Goal: Task Accomplishment & Management: Complete application form

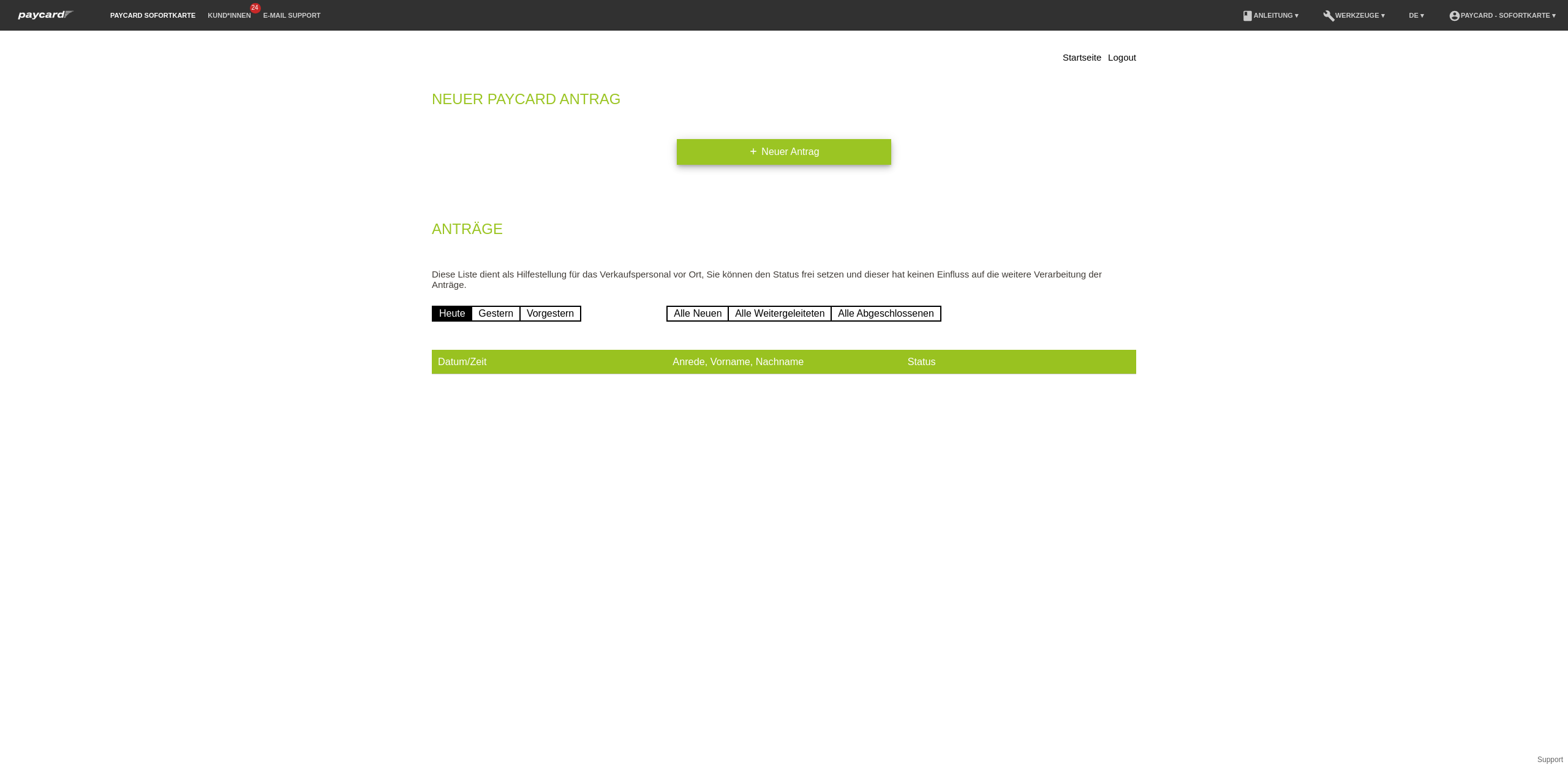
click at [718, 153] on link "add Neuer Antrag" at bounding box center [784, 152] width 215 height 26
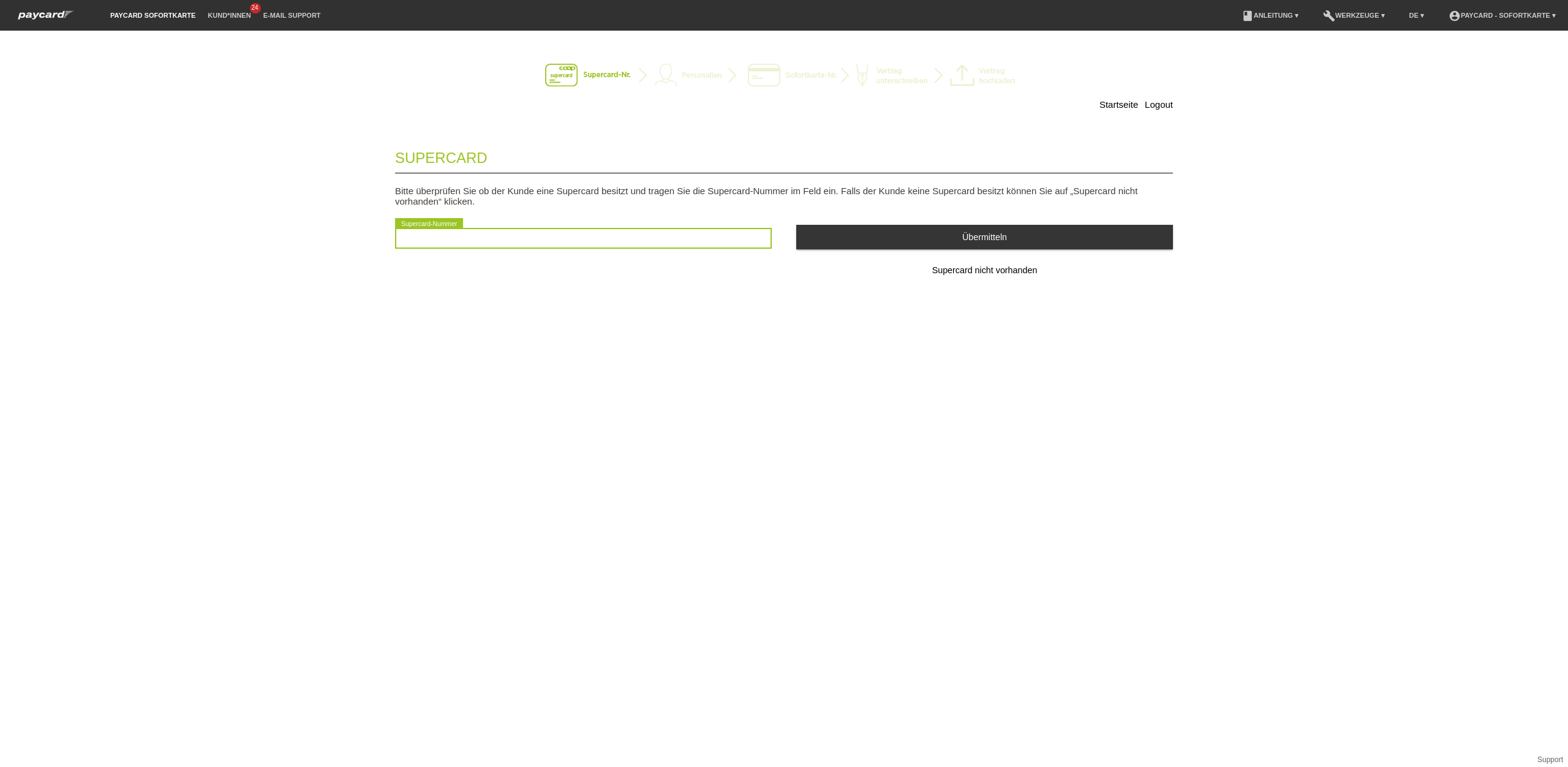
click at [587, 239] on input "text" at bounding box center [584, 238] width 377 height 21
click at [1006, 275] on span "Supercard nicht vorhanden" at bounding box center [984, 269] width 105 height 10
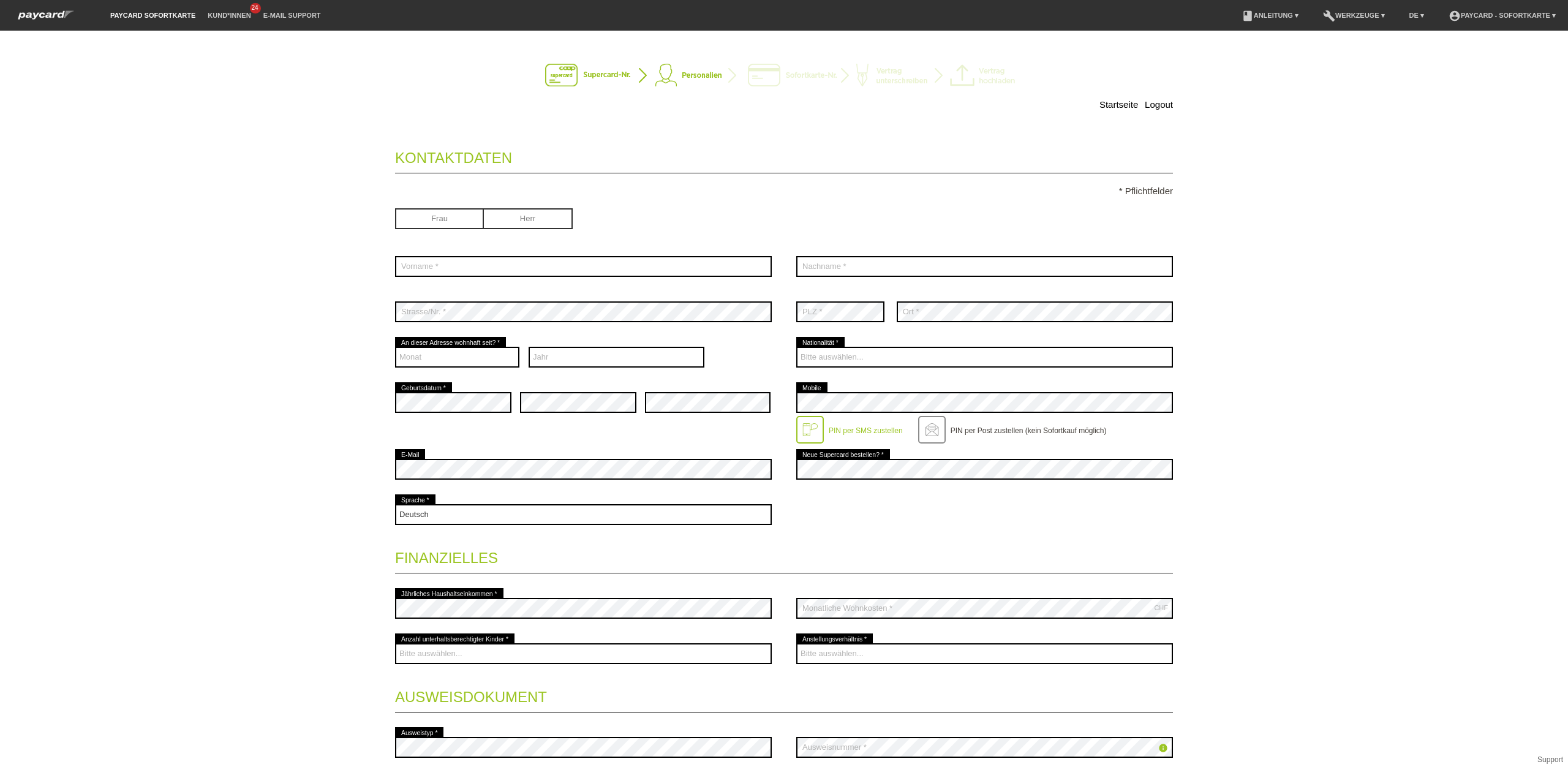
click at [461, 219] on input "radio" at bounding box center [440, 217] width 89 height 18
radio input "true"
click at [460, 274] on input "text" at bounding box center [584, 267] width 377 height 21
type input "Nedzarije"
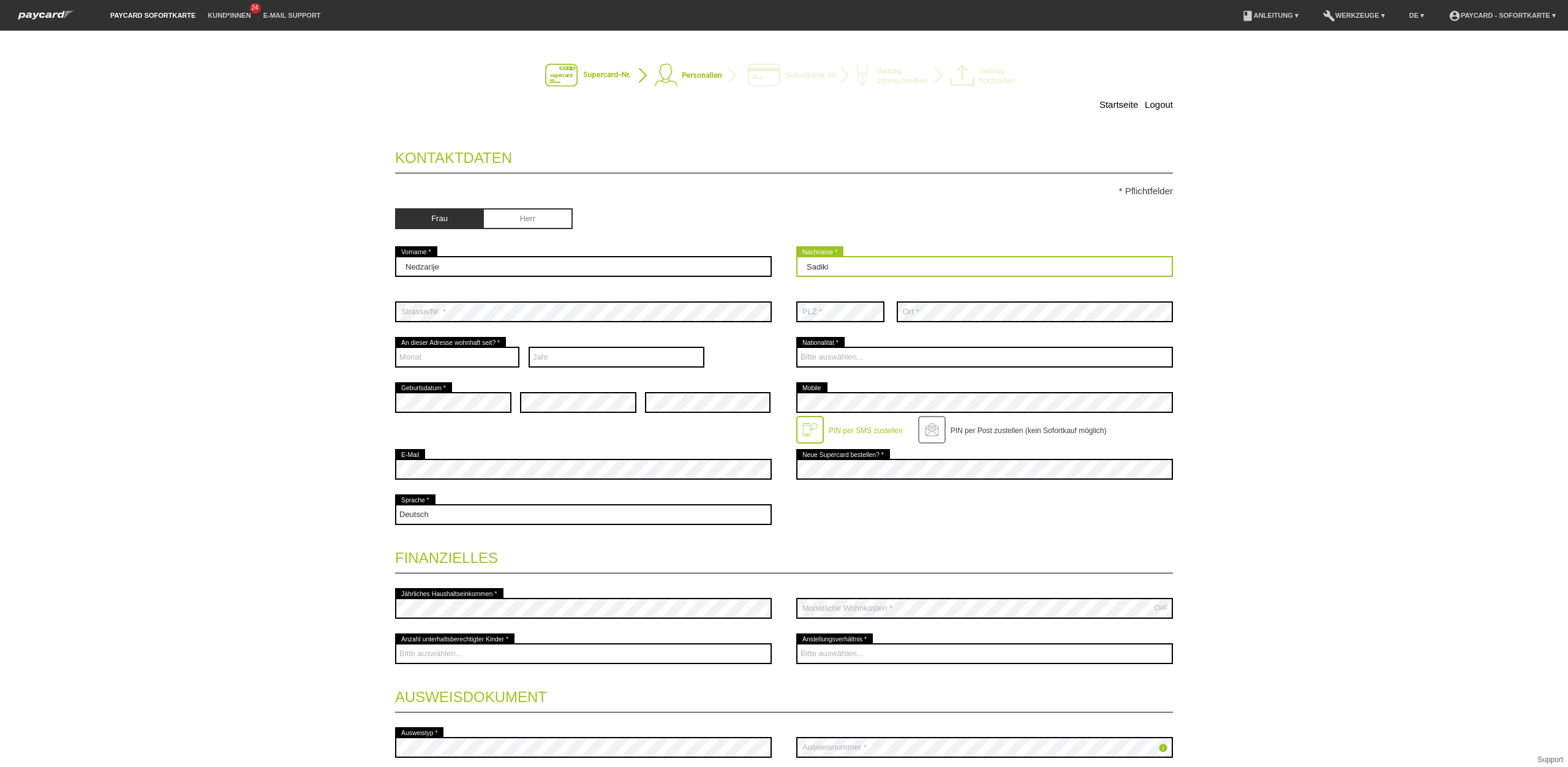
type input "Sadiki"
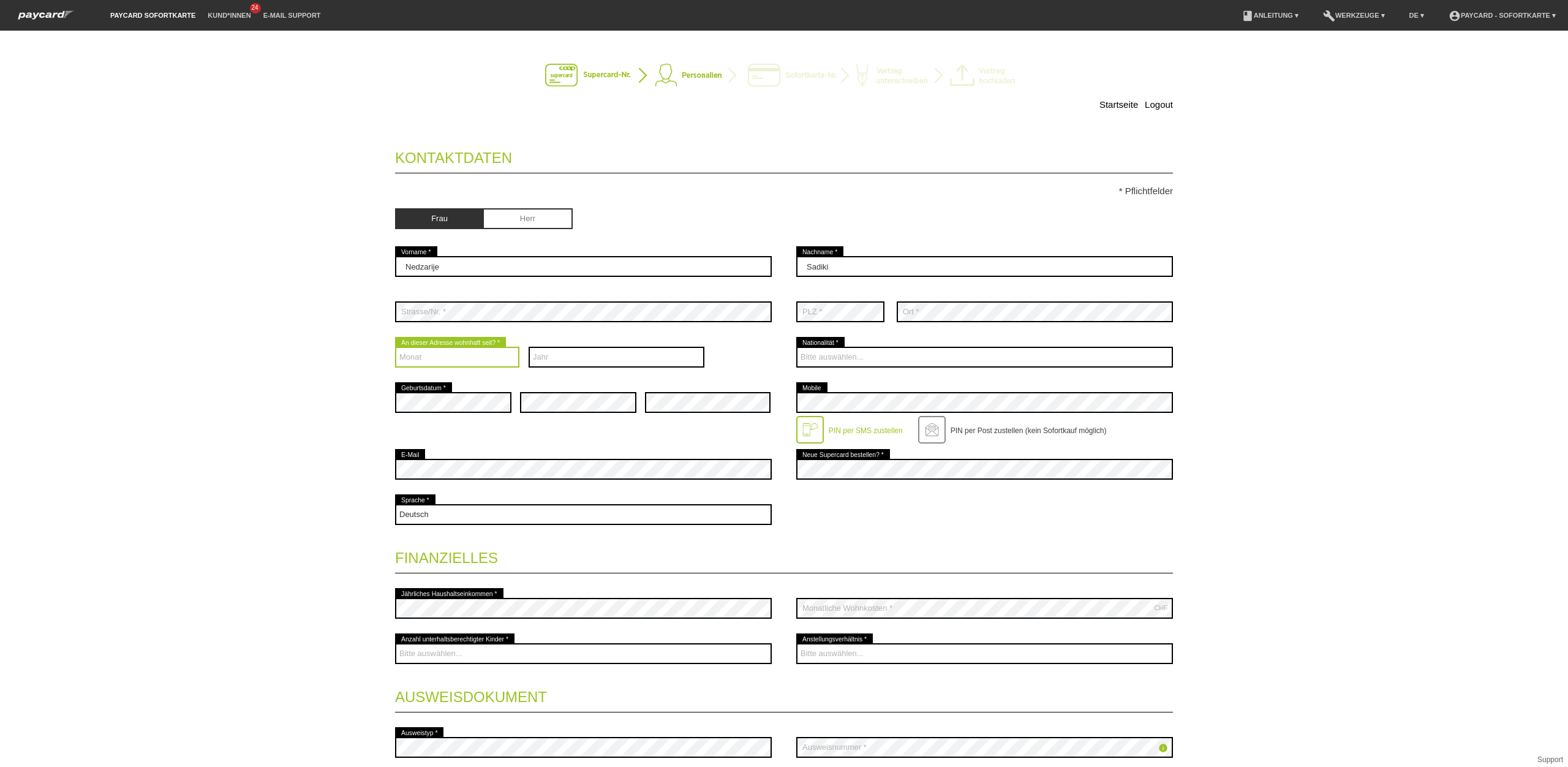
click at [454, 364] on select "Monat 01 02 03 04 05 06 07 08 09 10 11 12" at bounding box center [457, 357] width 124 height 21
select select "01"
click at [395, 348] on select "Monat 01 02 03 04 05 06 07 08 09 10 11 12" at bounding box center [457, 357] width 124 height 21
click at [599, 357] on select "Jahr 2025 2024 2023 2022 2021 2020 2019 2018 2017 2016" at bounding box center [616, 357] width 176 height 21
select select "2015"
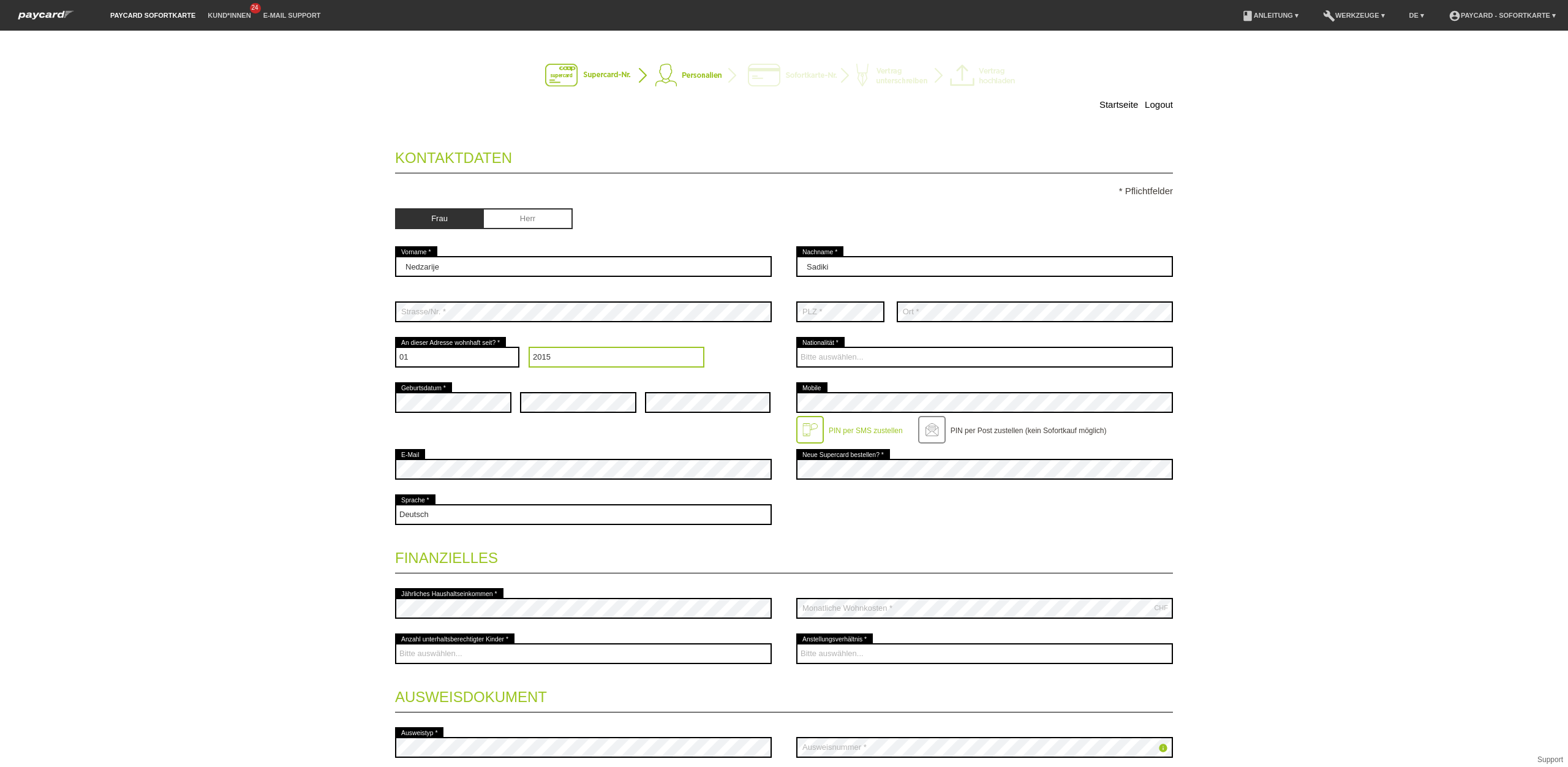
click at [528, 348] on select "Jahr 2025 2024 2023 2022 2021 2020 2019 2018 2017 2016" at bounding box center [616, 357] width 176 height 21
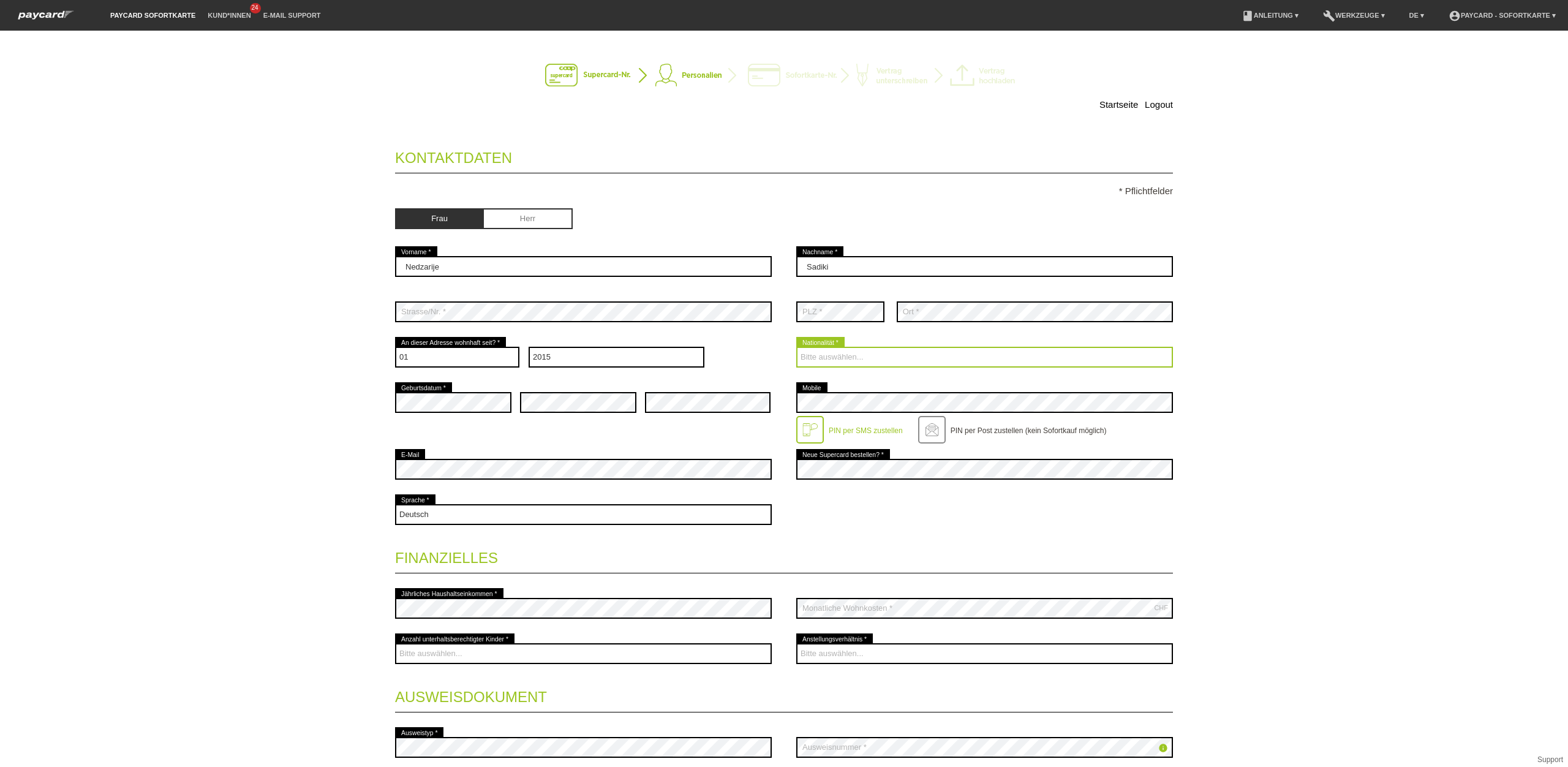
click at [825, 358] on select "Bitte auswählen... [GEOGRAPHIC_DATA] [GEOGRAPHIC_DATA] [GEOGRAPHIC_DATA] [GEOGR…" at bounding box center [985, 357] width 377 height 21
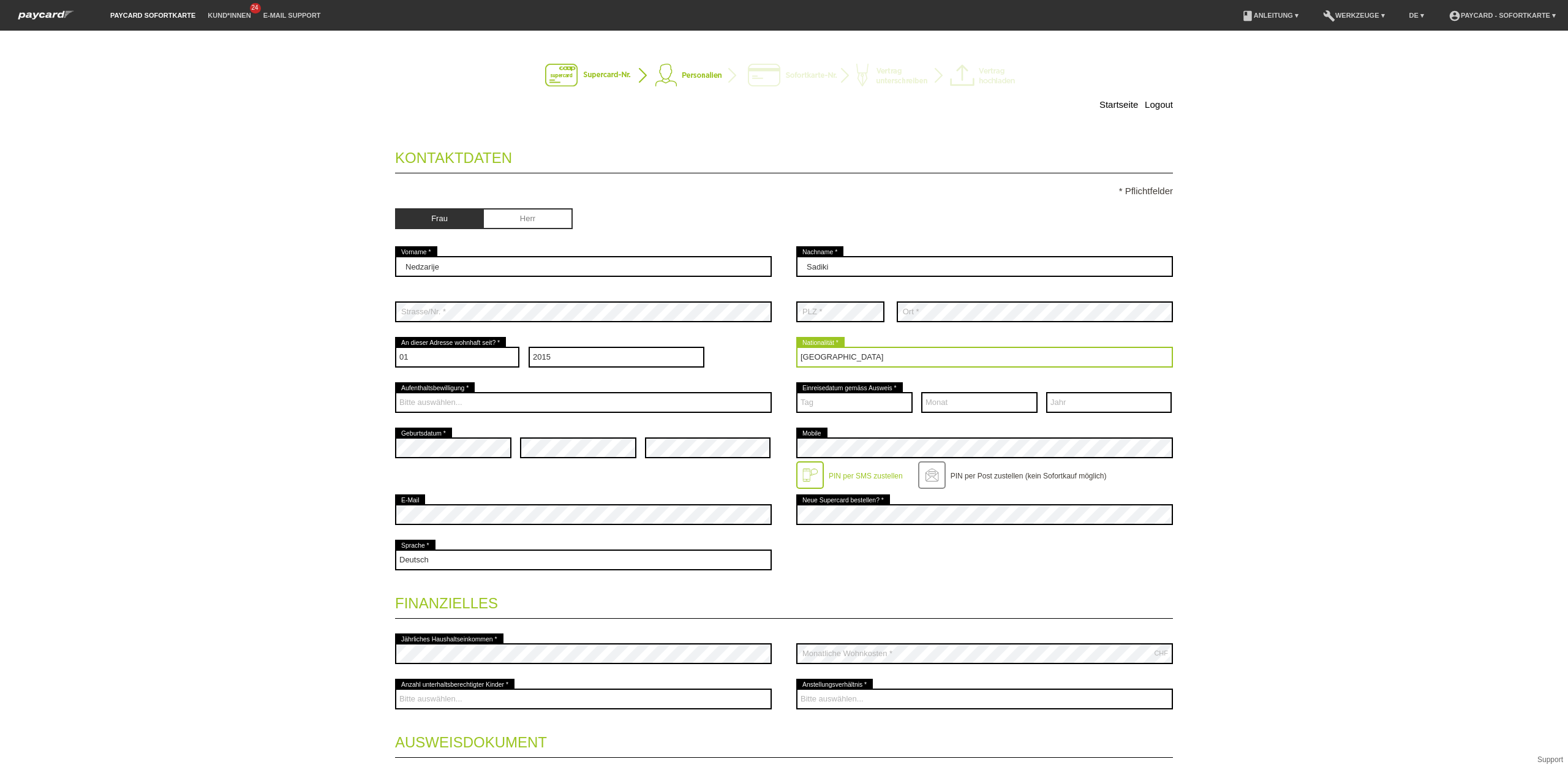
click at [862, 360] on select "Bitte auswählen... [GEOGRAPHIC_DATA] [GEOGRAPHIC_DATA] [GEOGRAPHIC_DATA] [GEOGR…" at bounding box center [985, 357] width 377 height 21
click at [860, 362] on select "Bitte auswählen... [GEOGRAPHIC_DATA] [GEOGRAPHIC_DATA] [GEOGRAPHIC_DATA] [GEOGR…" at bounding box center [985, 357] width 377 height 21
select select "RS"
click at [797, 348] on select "Bitte auswählen... [GEOGRAPHIC_DATA] [GEOGRAPHIC_DATA] [GEOGRAPHIC_DATA] [GEOGR…" at bounding box center [985, 357] width 377 height 21
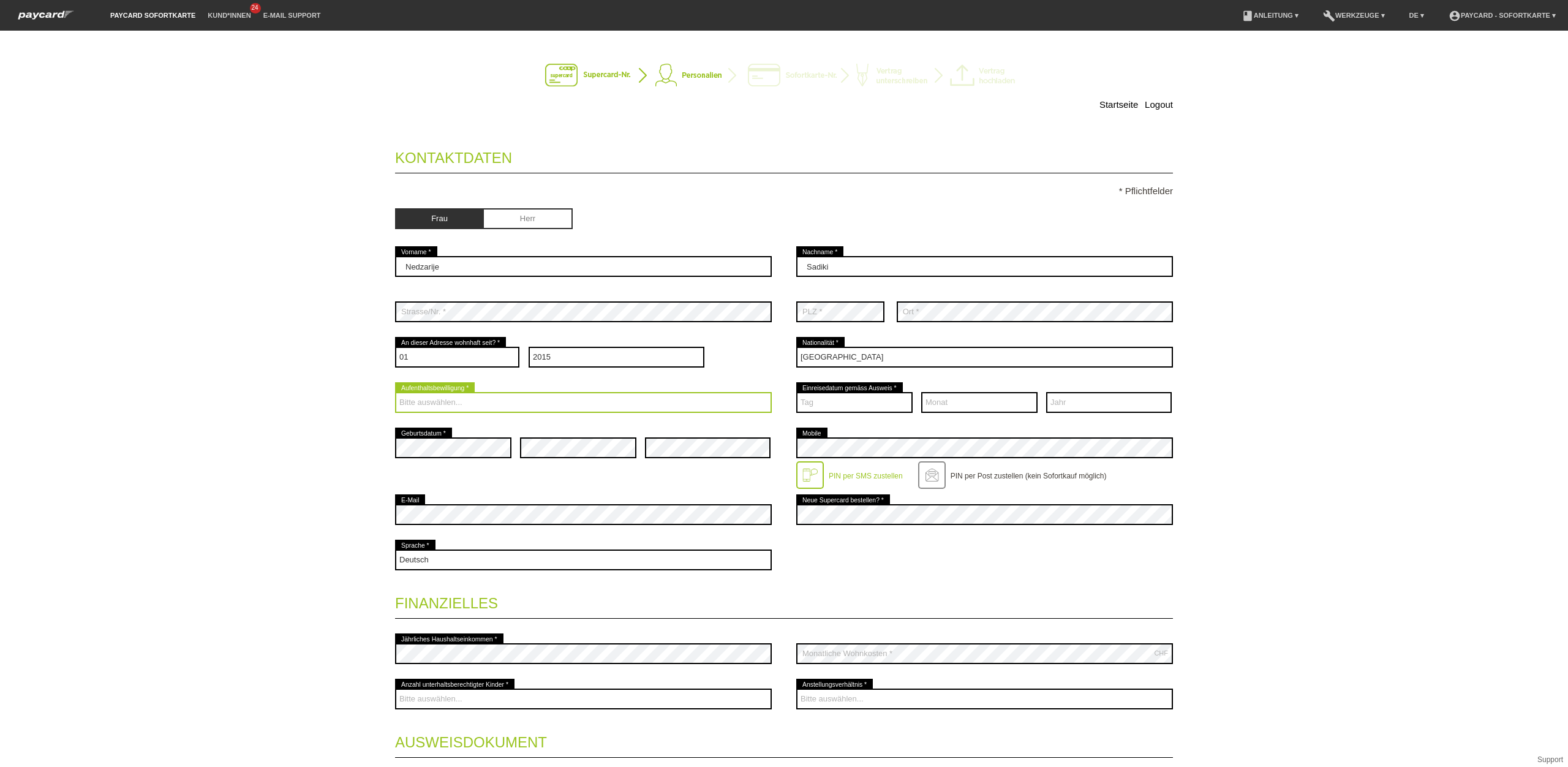
click at [517, 398] on select "Bitte auswählen... C B B - Flüchtlingsstatus Andere" at bounding box center [584, 402] width 377 height 21
select select "C"
click at [395, 393] on select "Bitte auswählen... C B B - Flüchtlingsstatus Andere" at bounding box center [584, 402] width 377 height 21
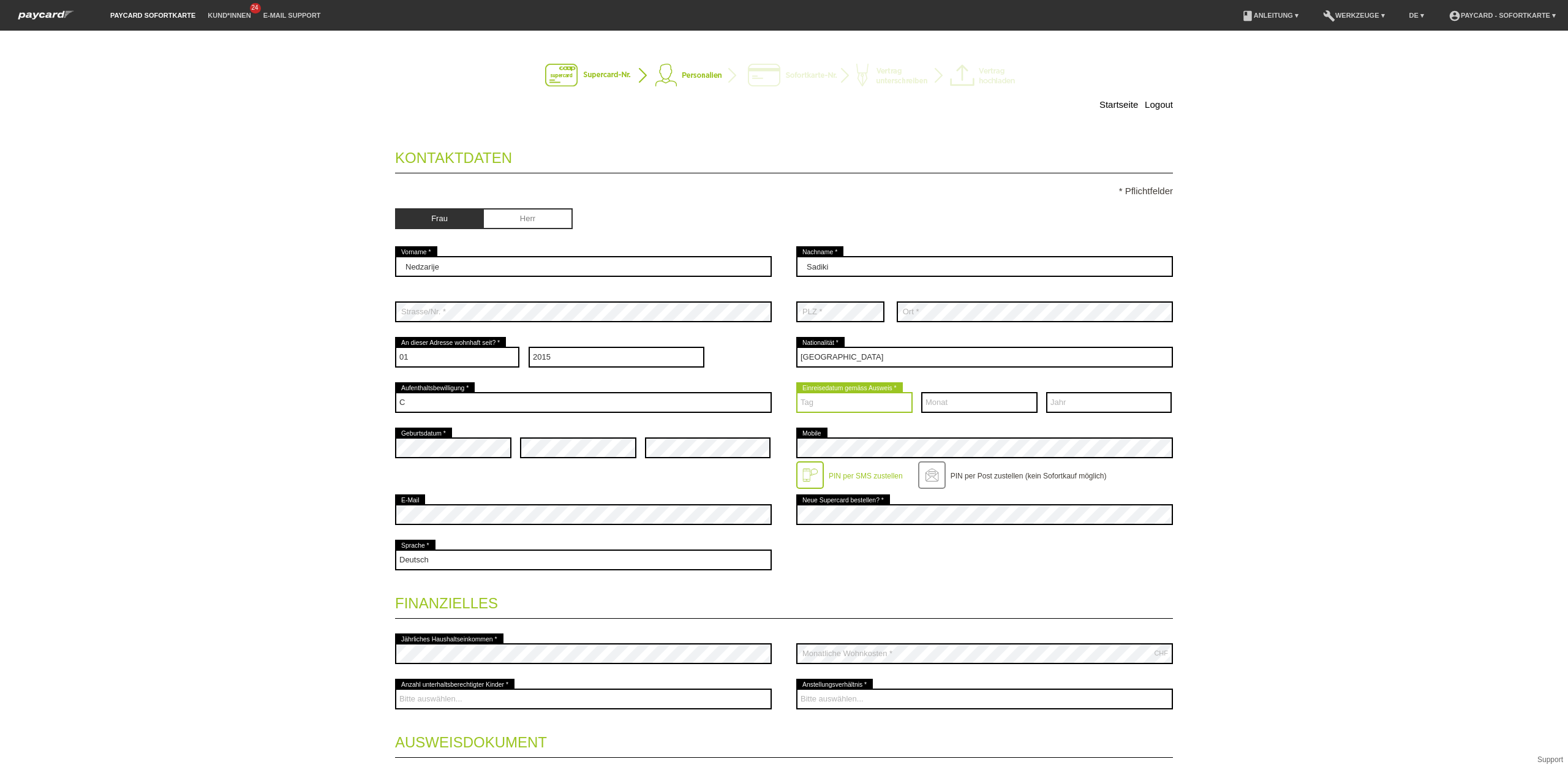
click at [835, 413] on select "Tag 01 02 03 04 05 06 07 08 09 10 11 12 13 14 15 16 17" at bounding box center [855, 402] width 116 height 21
select select "11"
click at [797, 393] on select "Tag 01 02 03 04 05 06 07 08 09 10 11 12 13 14 15 16 17" at bounding box center [855, 402] width 116 height 21
click at [956, 401] on select "Monat 01 02 03 04 05 06 07 08 09 10 11 12" at bounding box center [979, 402] width 116 height 21
select select "06"
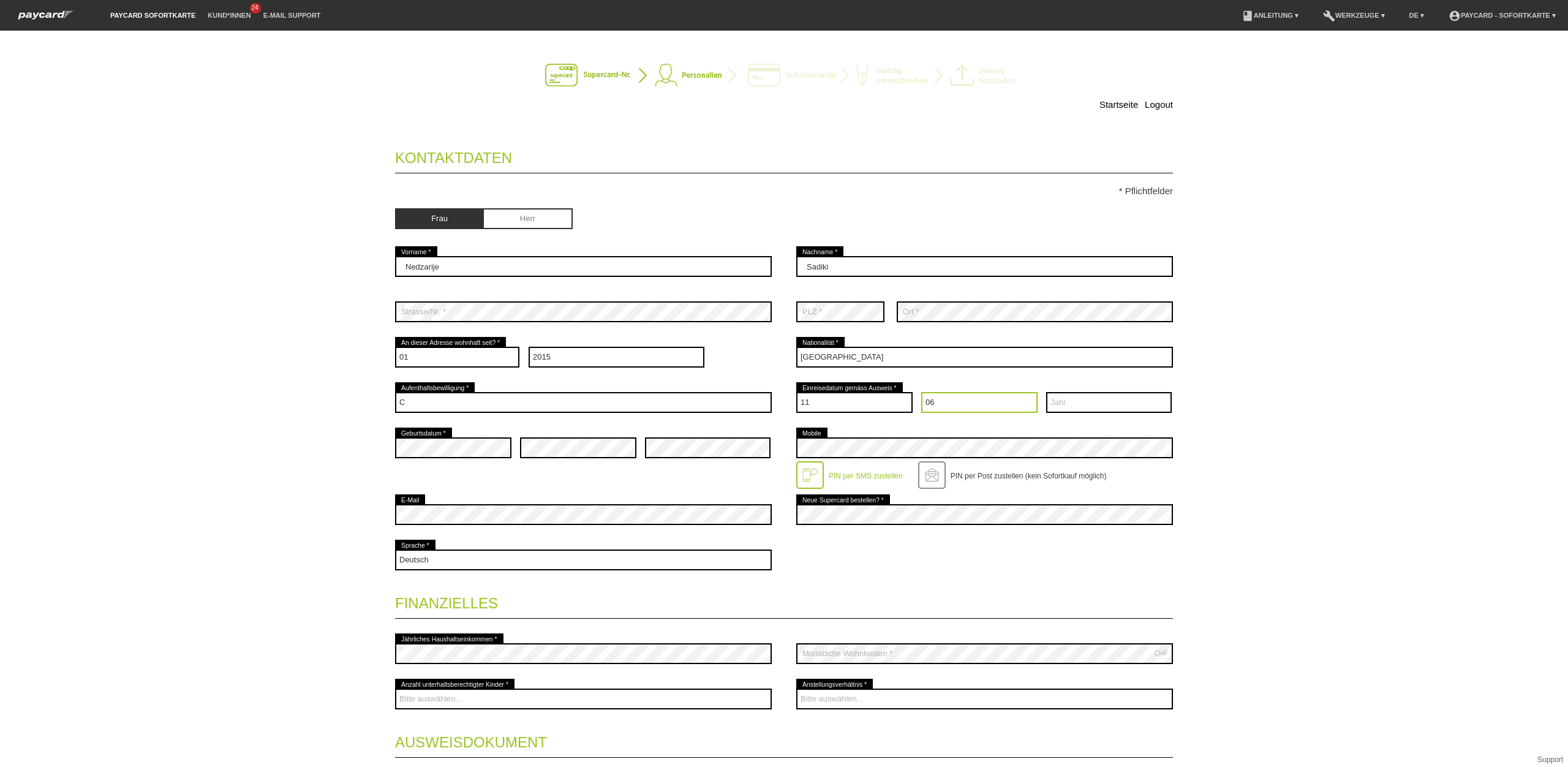
click at [921, 393] on select "Monat 01 02 03 04 05 06 07 08 09 10 11 12" at bounding box center [979, 402] width 116 height 21
click at [1087, 412] on select "Jahr 2025 2024 2023 2022 2021 2020 2019 2018 2017 2016" at bounding box center [1108, 402] width 126 height 21
select select "1988"
click at [1046, 393] on select "Jahr 2025 2024 2023 2022 2021 2020 2019 2018 2017 2016" at bounding box center [1108, 402] width 126 height 21
click at [720, 485] on div "error Geburtsdatum * error error error Mobile" at bounding box center [784, 458] width 777 height 67
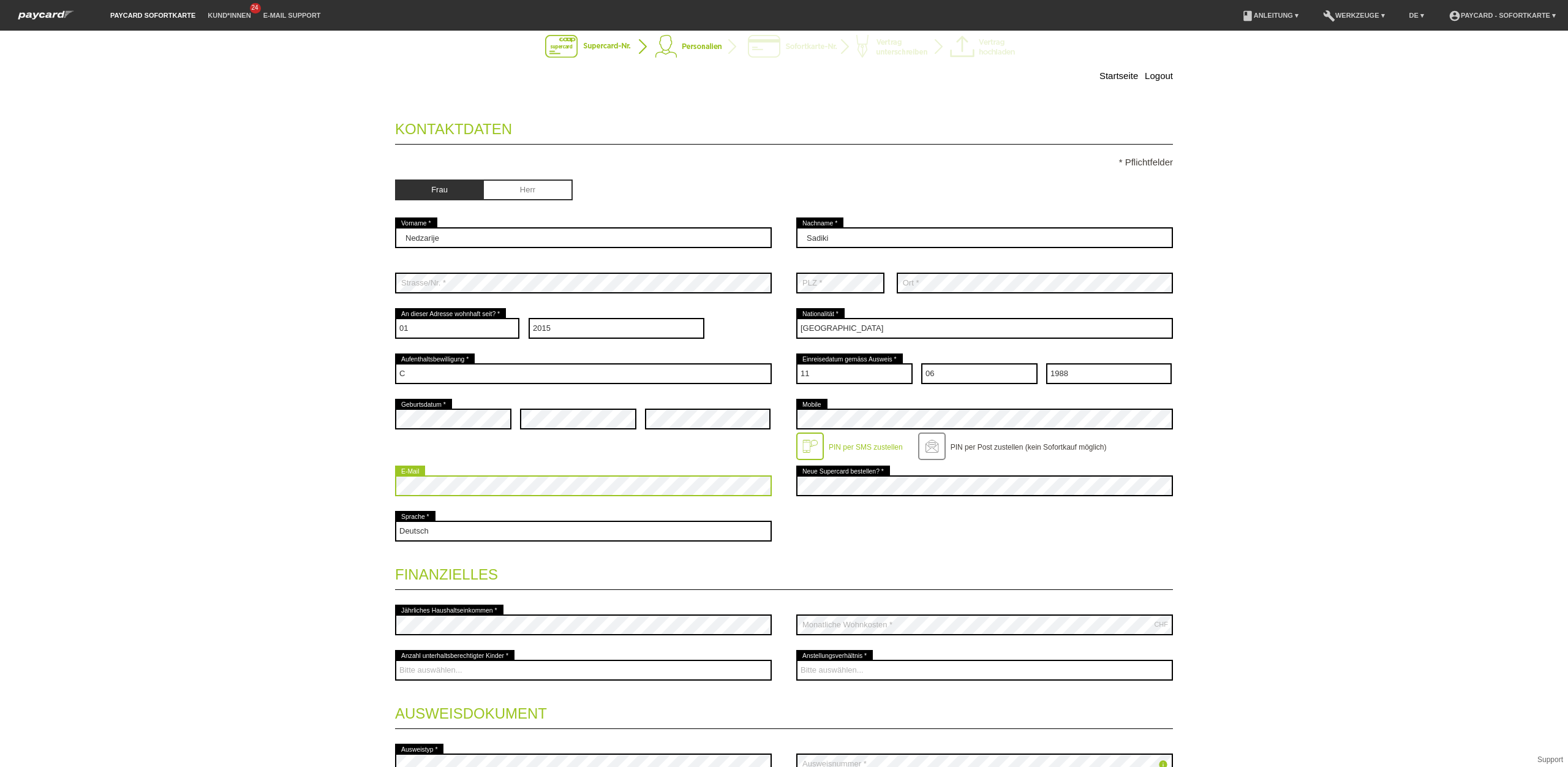
scroll to position [39, 0]
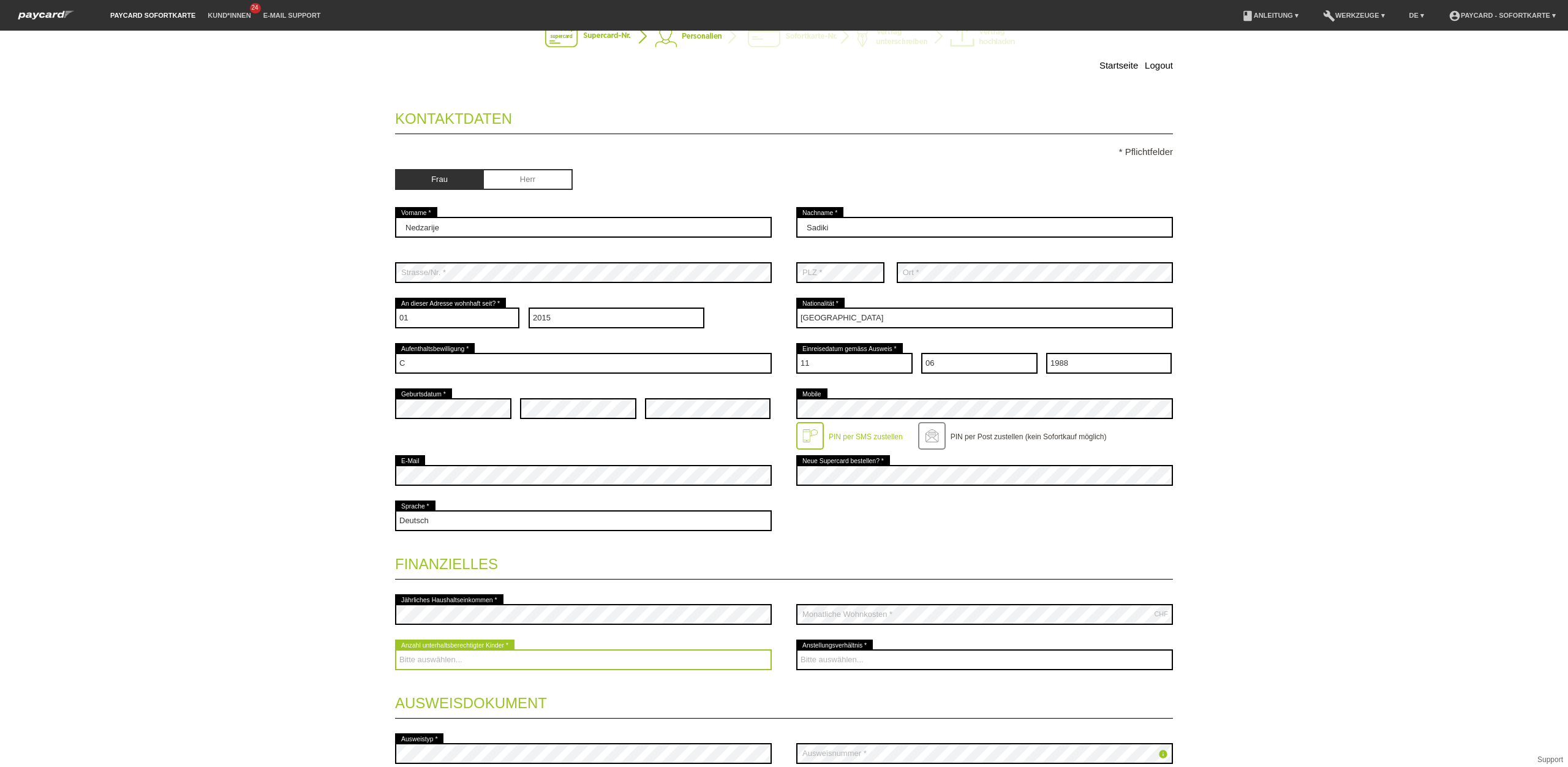
click at [678, 661] on select "Bitte auswählen... 0 1 2 3 4 5 6 7 8 9" at bounding box center [584, 659] width 377 height 21
select select "3"
click at [395, 651] on select "Bitte auswählen... 0 1 2 3 4 5 6 7 8 9" at bounding box center [584, 659] width 377 height 21
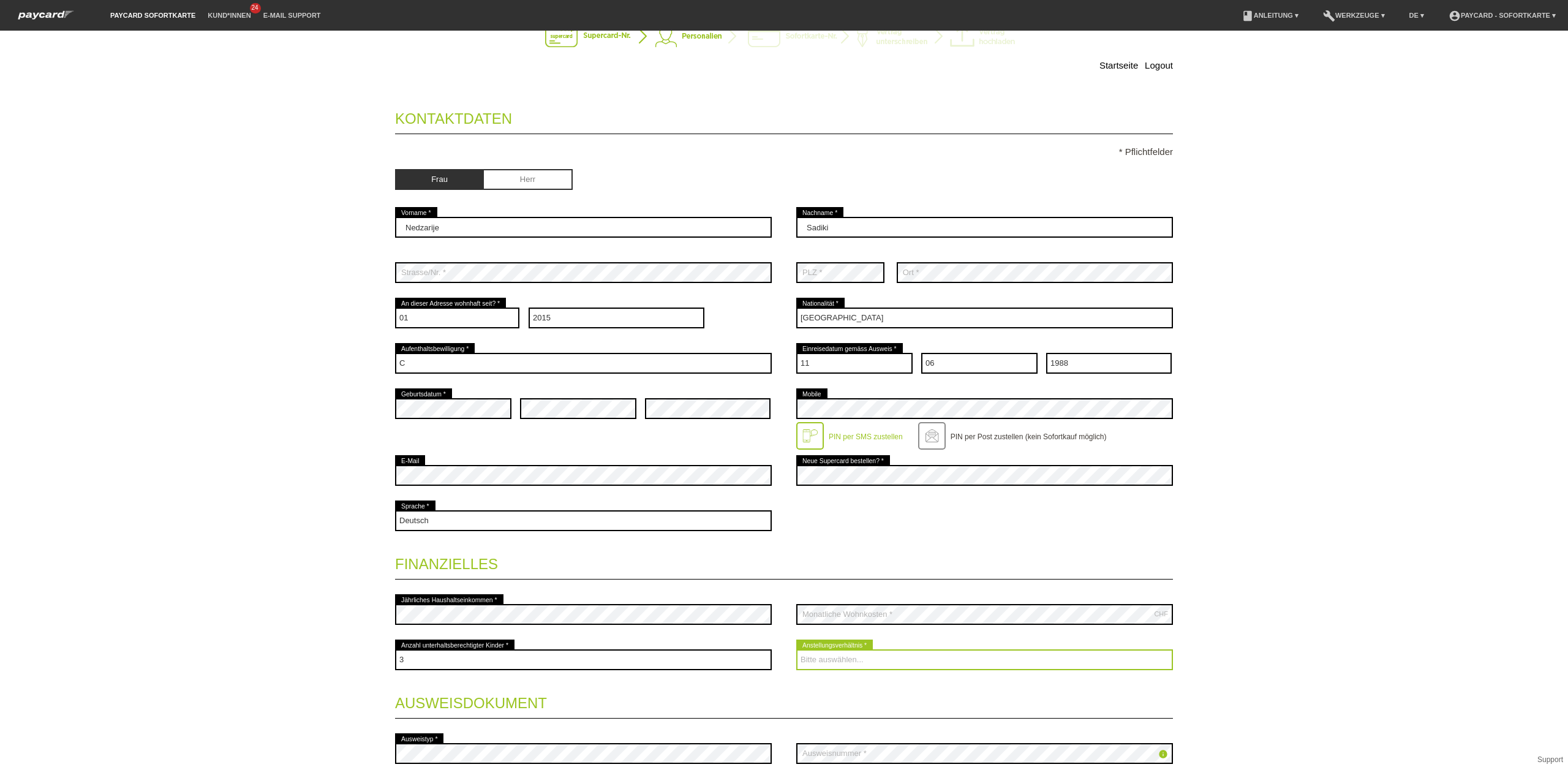
click at [916, 661] on select "Bitte auswählen... Unbefristet Befristet Lehrling/Student Pensioniert Nicht arb…" at bounding box center [985, 659] width 377 height 21
select select "UNLIMITED"
click at [797, 651] on select "Bitte auswählen... Unbefristet Befristet Lehrling/Student Pensioniert Nicht arb…" at bounding box center [985, 659] width 377 height 21
click at [1240, 576] on div "Startseite Logout Kontaktdaten * Pflichtfelder Frau Herr 01" at bounding box center [784, 398] width 1568 height 736
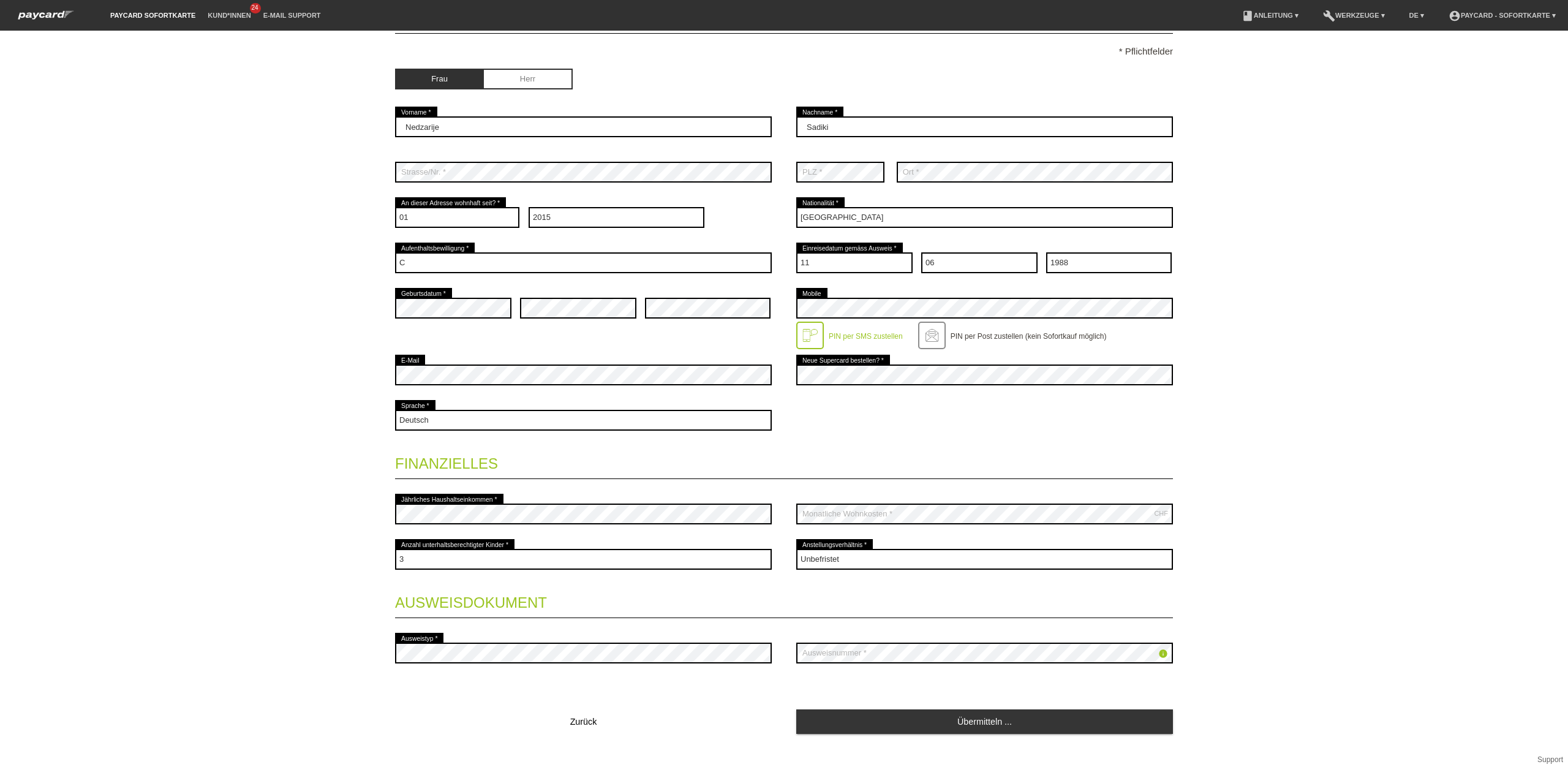
scroll to position [159, 0]
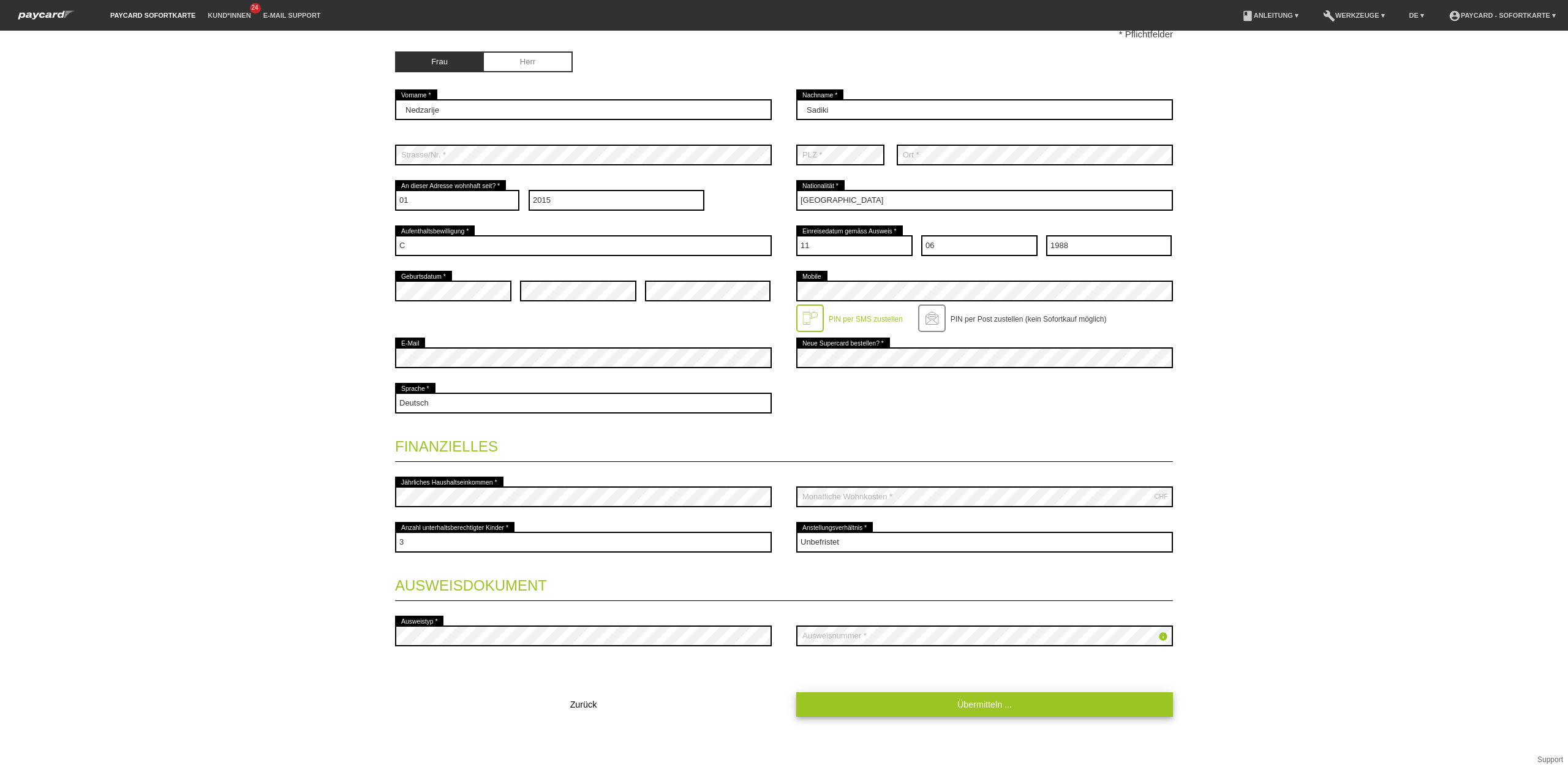
click at [999, 678] on fieldset "Kontaktdaten * Pflichtfelder Frau [PERSON_NAME] [GEOGRAPHIC_DATA] error Vorname…" at bounding box center [784, 348] width 777 height 737
click at [964, 711] on link "Übermitteln ..." at bounding box center [985, 704] width 377 height 23
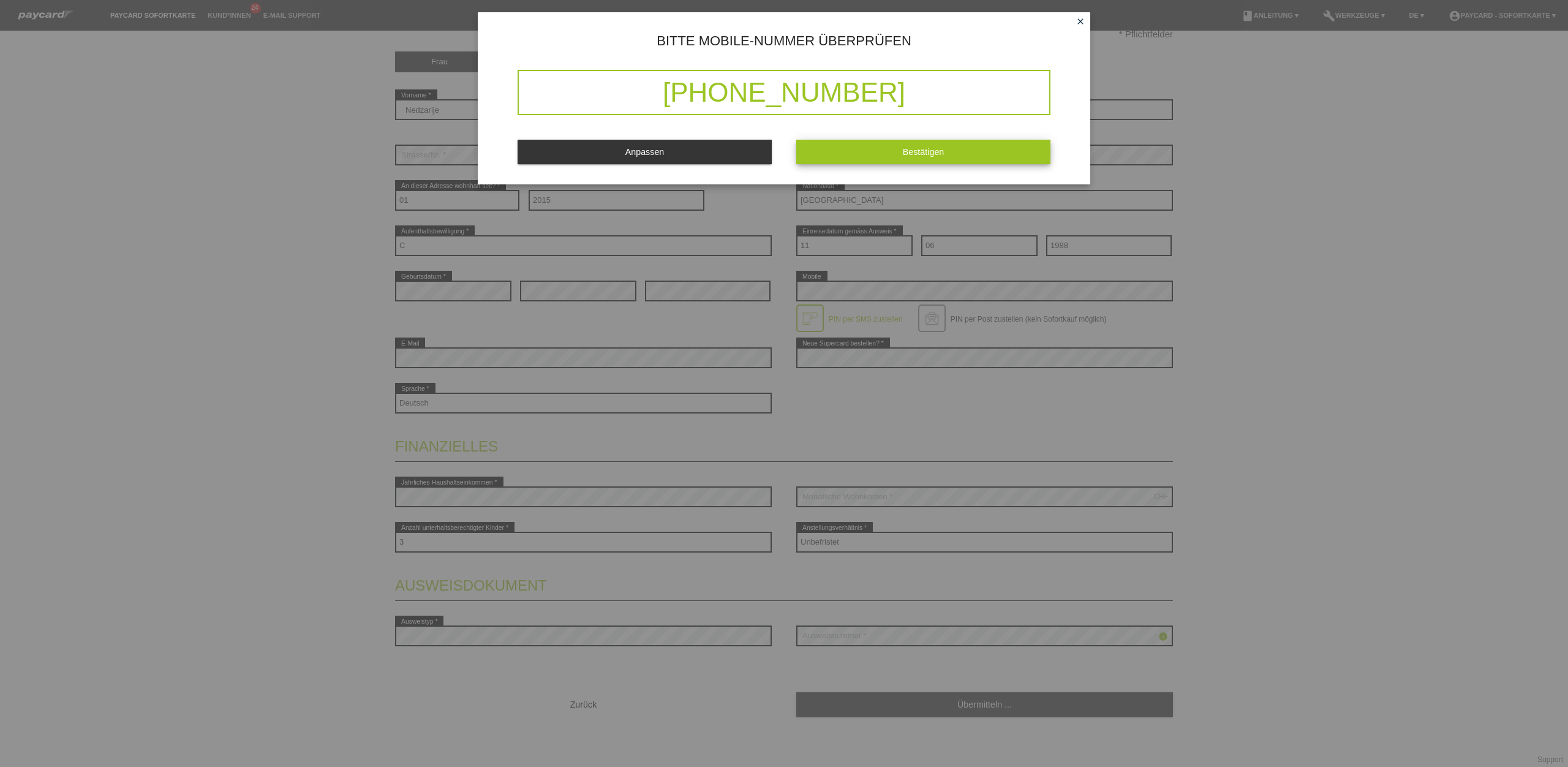
click at [906, 149] on span "Bestätigen" at bounding box center [923, 151] width 42 height 10
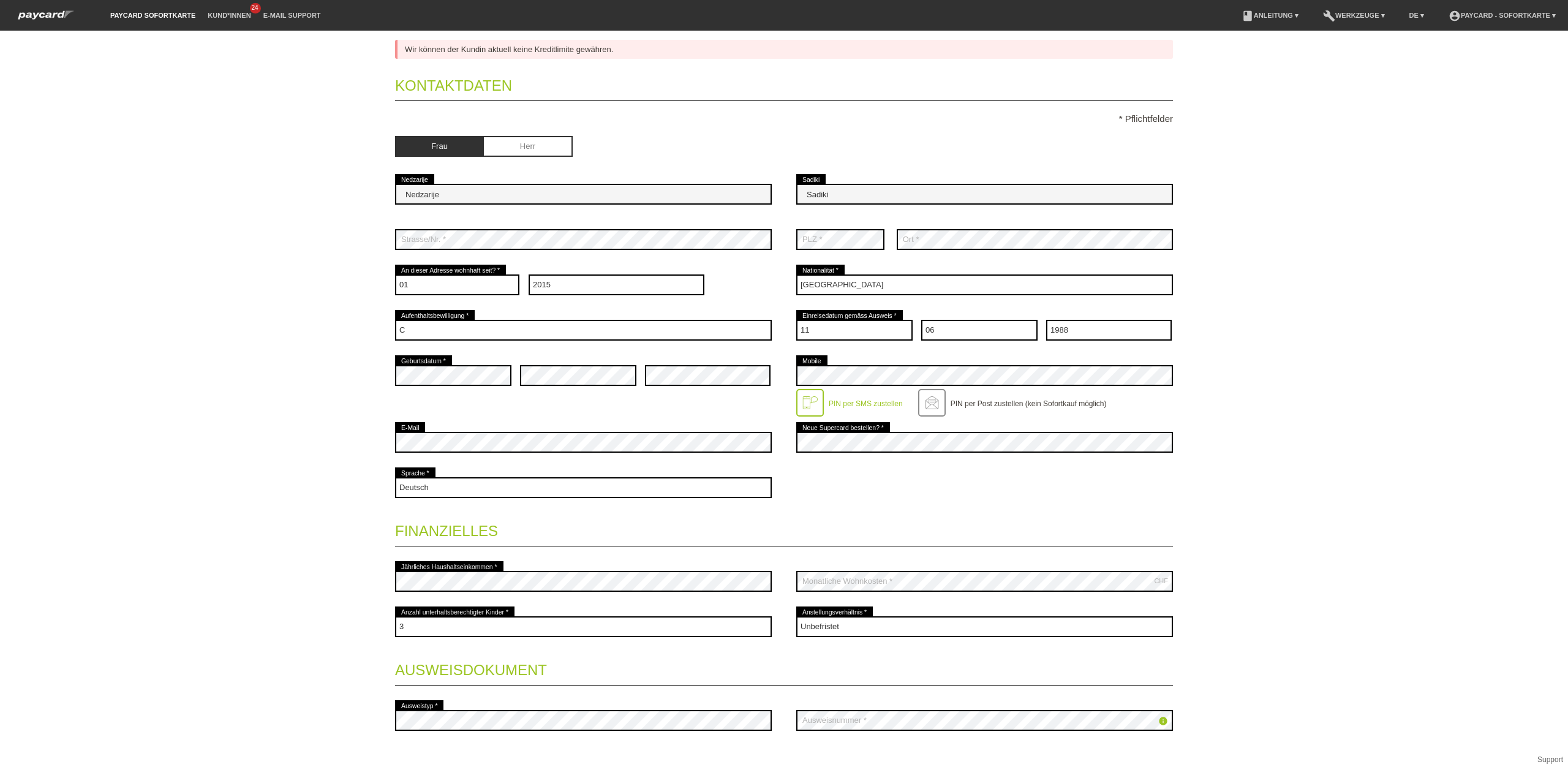
scroll to position [0, 0]
